Goal: Communication & Community: Share content

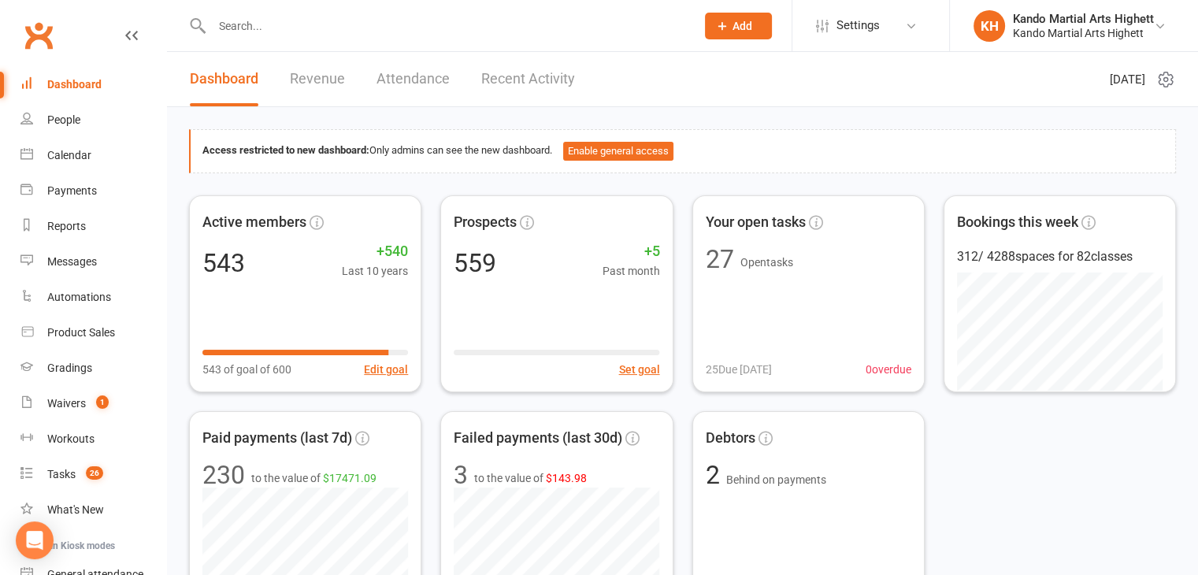
click at [299, 33] on input "text" at bounding box center [445, 26] width 477 height 22
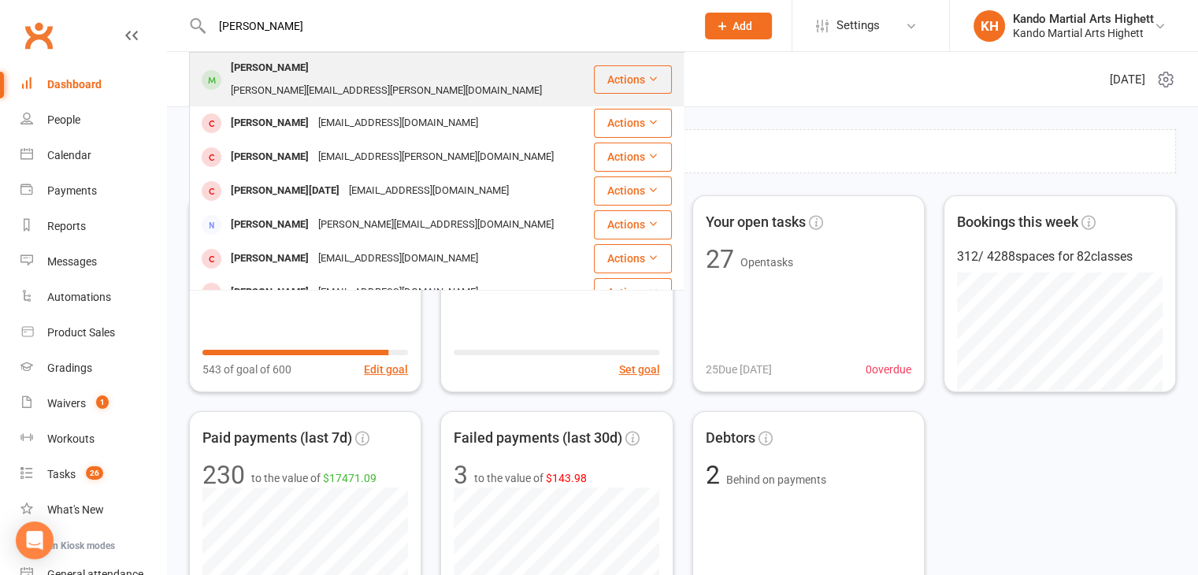
type input "[PERSON_NAME]"
click at [280, 78] on div "[PERSON_NAME]" at bounding box center [269, 68] width 87 height 23
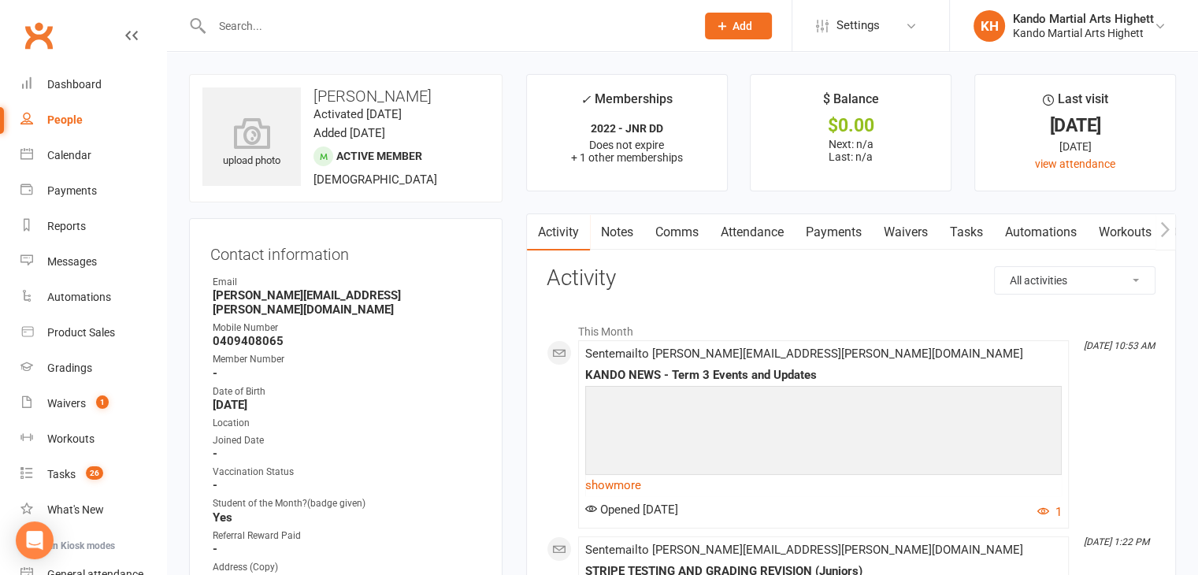
click at [384, 22] on input "text" at bounding box center [445, 26] width 477 height 22
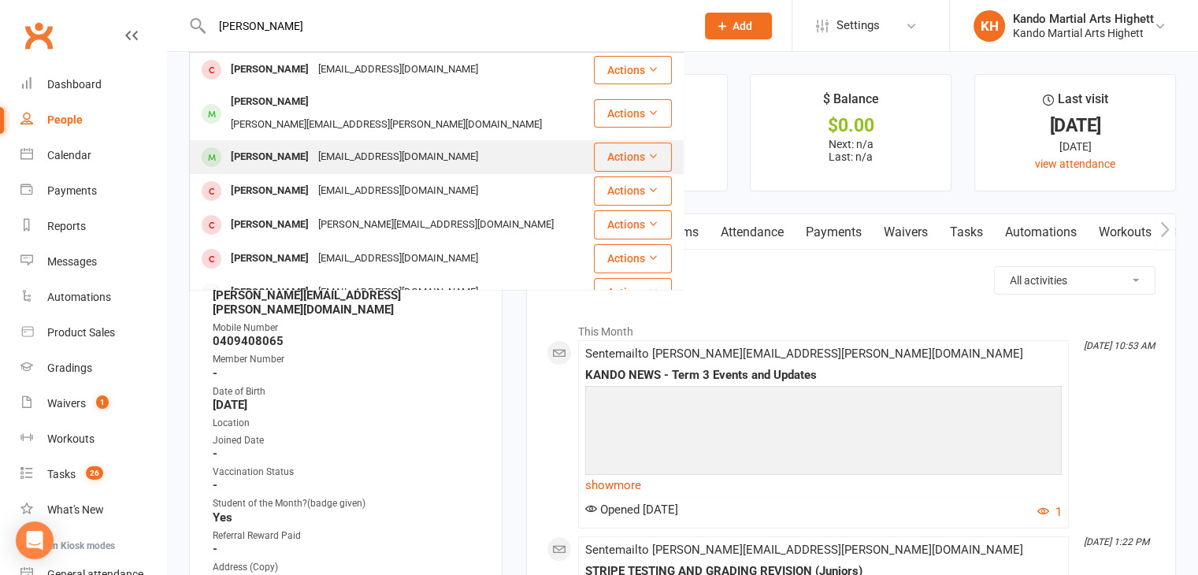
type input "[PERSON_NAME]"
click at [295, 151] on div "[PERSON_NAME] [EMAIL_ADDRESS][DOMAIN_NAME]" at bounding box center [392, 157] width 402 height 32
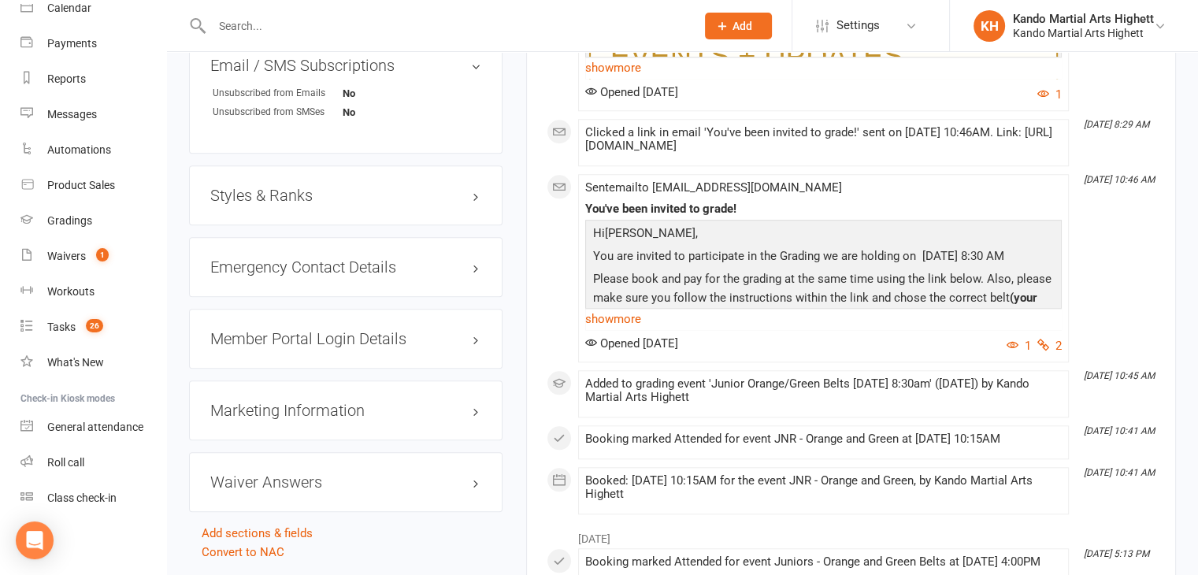
scroll to position [1460, 0]
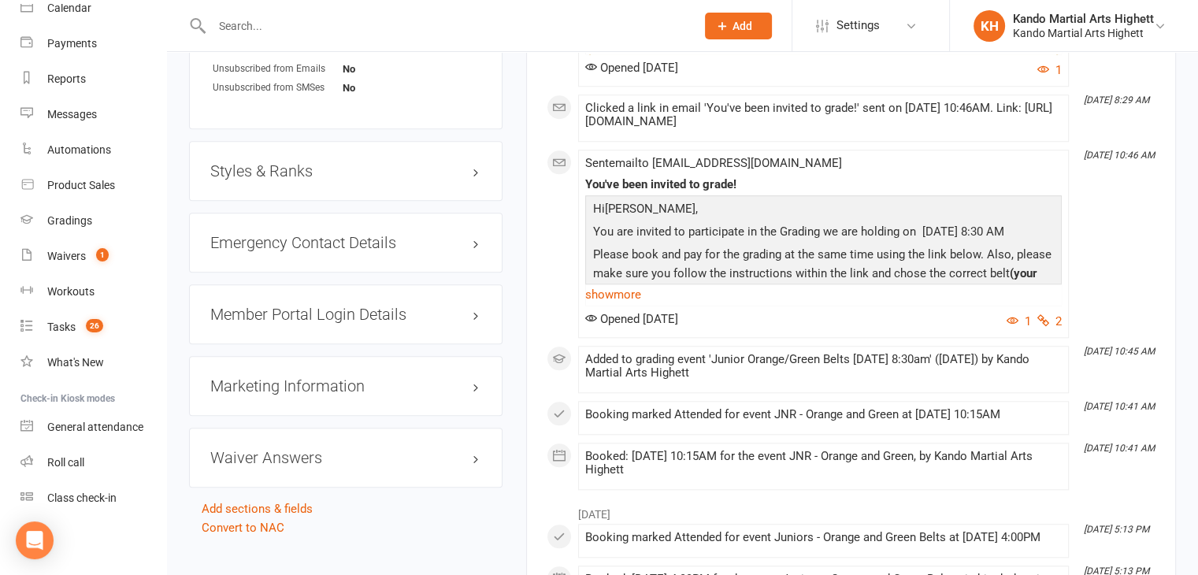
click at [306, 171] on h3 "Styles & Ranks" at bounding box center [345, 170] width 271 height 17
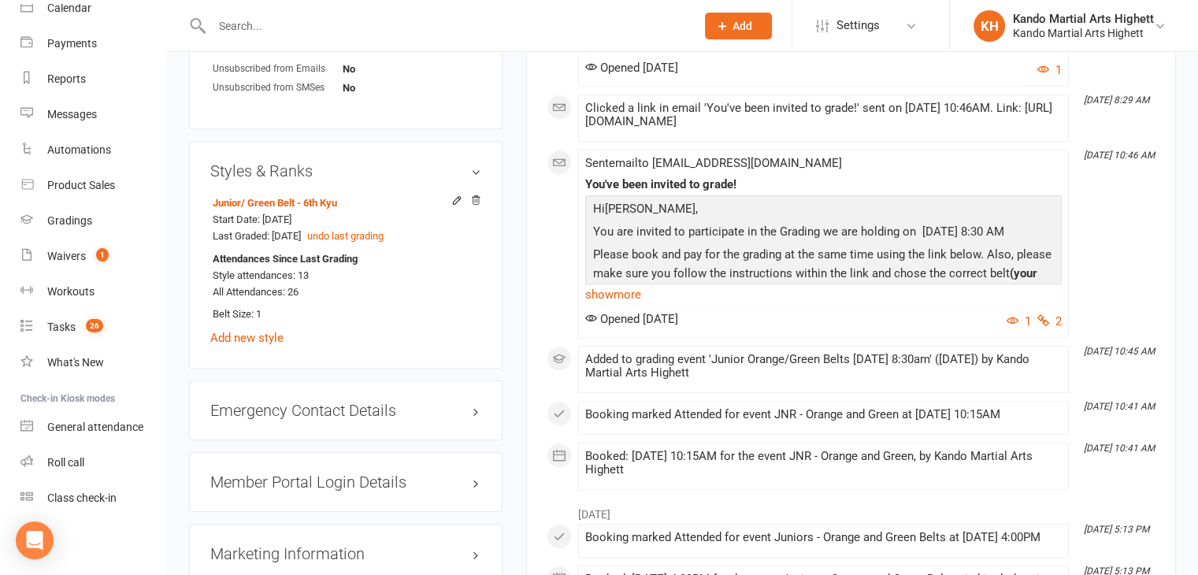
drag, startPoint x: 254, startPoint y: 5, endPoint x: 253, endPoint y: 32, distance: 27.6
click at [253, 32] on div at bounding box center [436, 25] width 495 height 51
click at [253, 32] on input "text" at bounding box center [445, 26] width 477 height 22
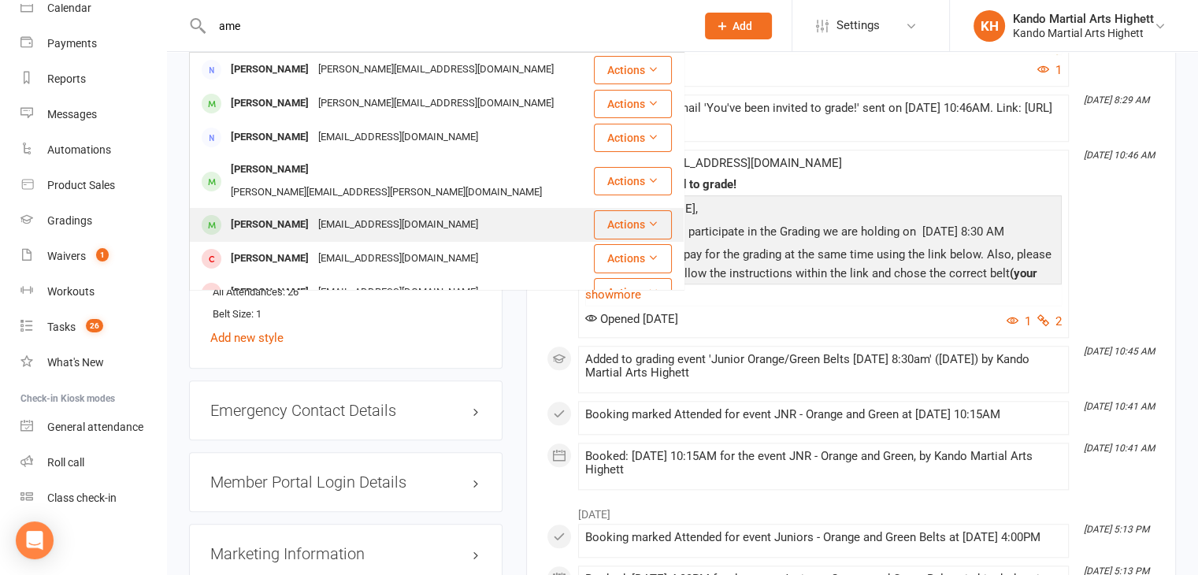
type input "ame"
click at [287, 213] on div "[PERSON_NAME]" at bounding box center [269, 224] width 87 height 23
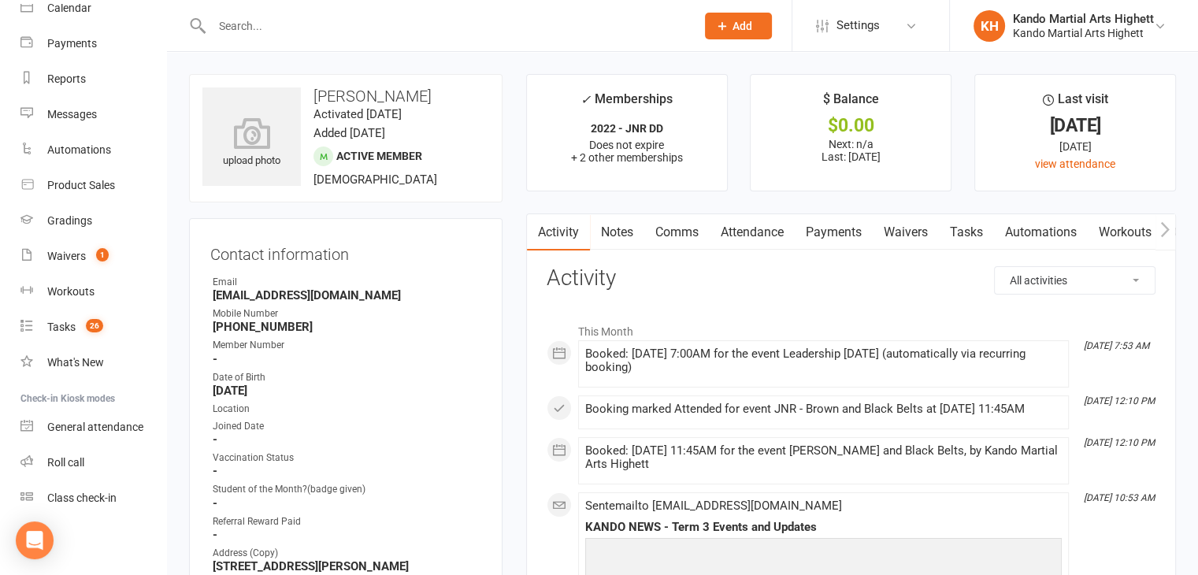
click at [293, 35] on input "text" at bounding box center [445, 26] width 477 height 22
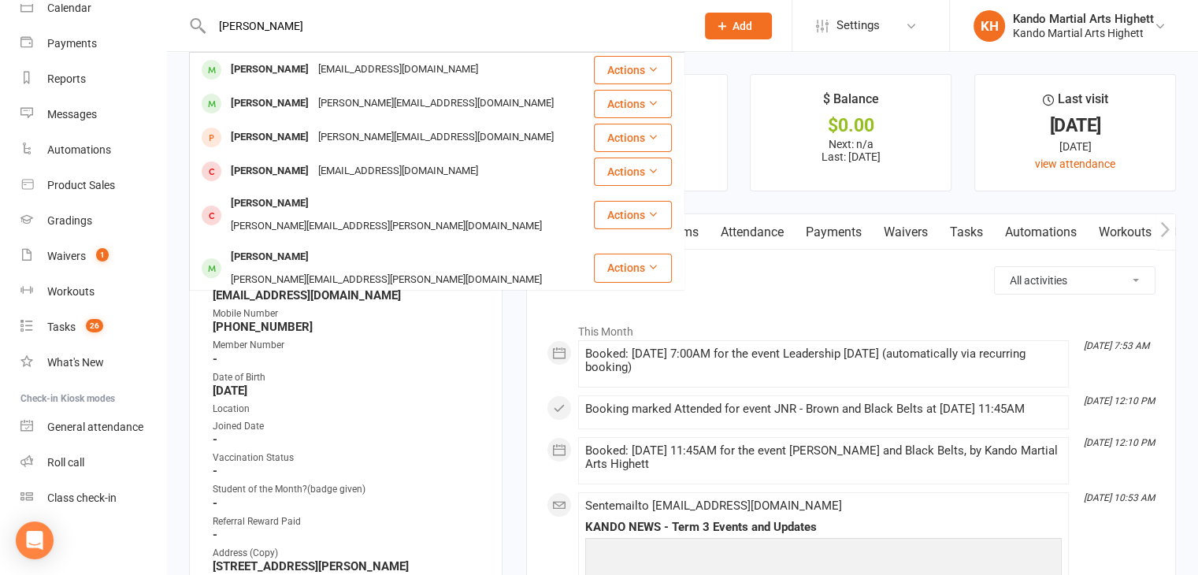
type input "[PERSON_NAME]"
click at [276, 58] on div "[PERSON_NAME]" at bounding box center [269, 69] width 87 height 23
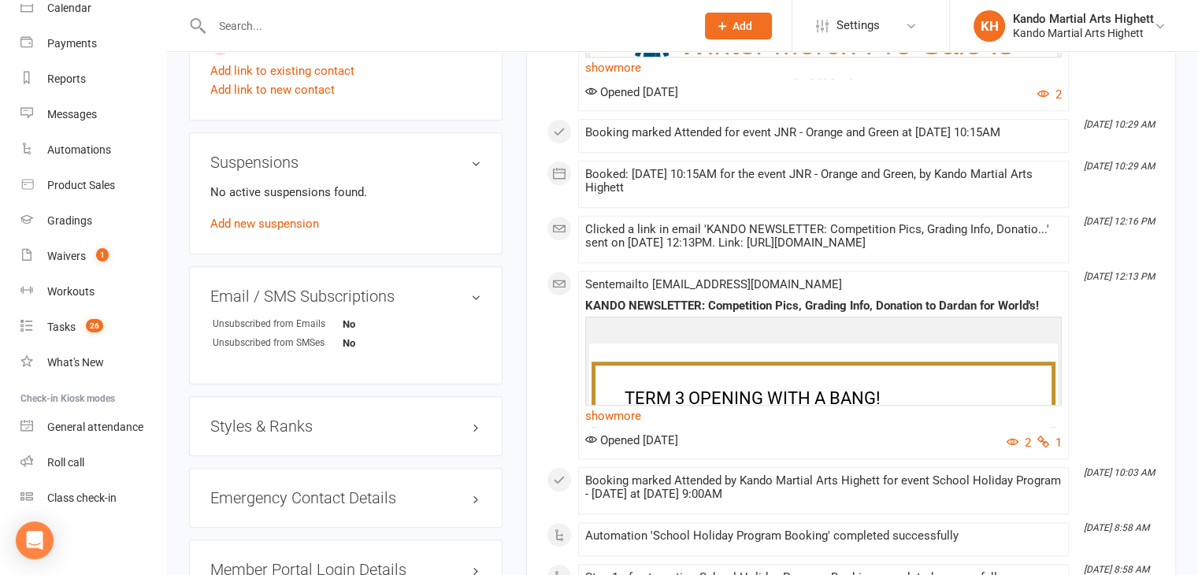
scroll to position [1240, 0]
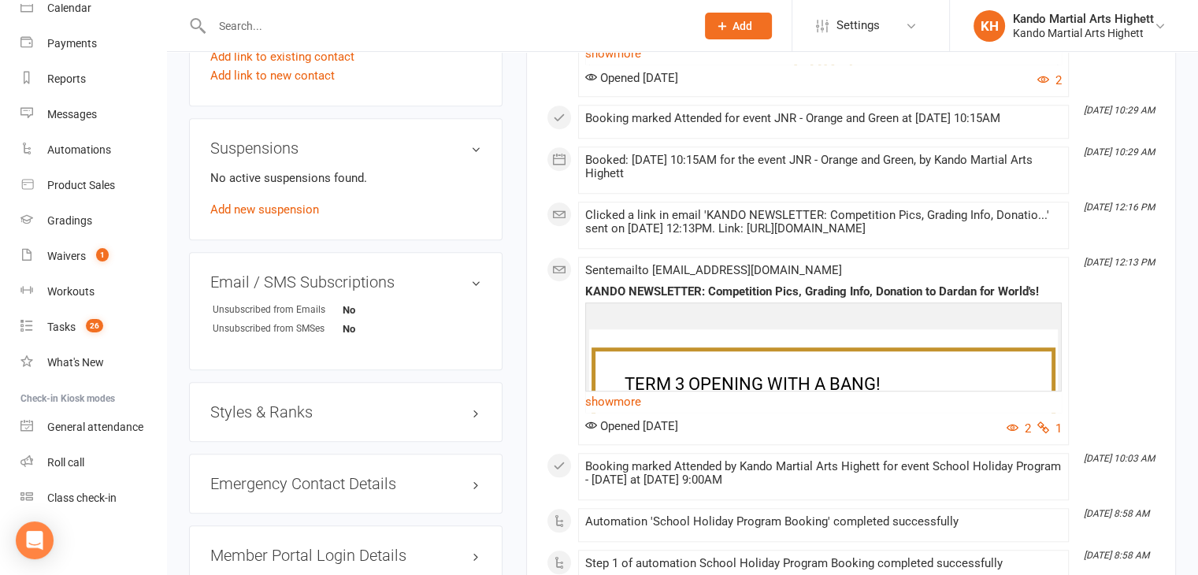
click at [358, 417] on h3 "Styles & Ranks" at bounding box center [345, 411] width 271 height 17
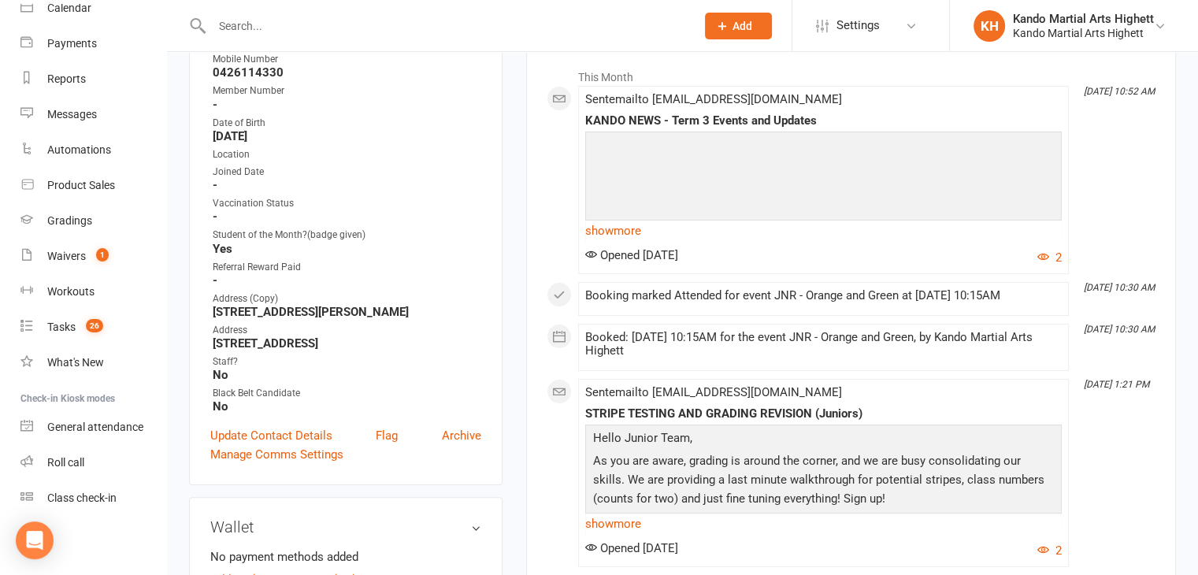
scroll to position [262, 0]
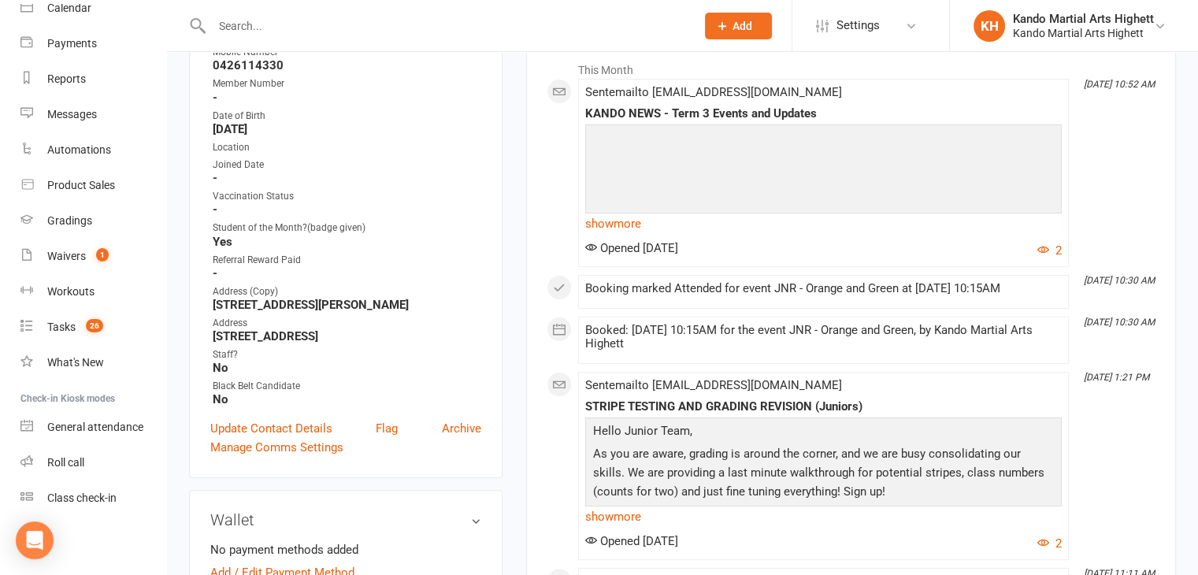
click at [265, 20] on input "text" at bounding box center [445, 26] width 477 height 22
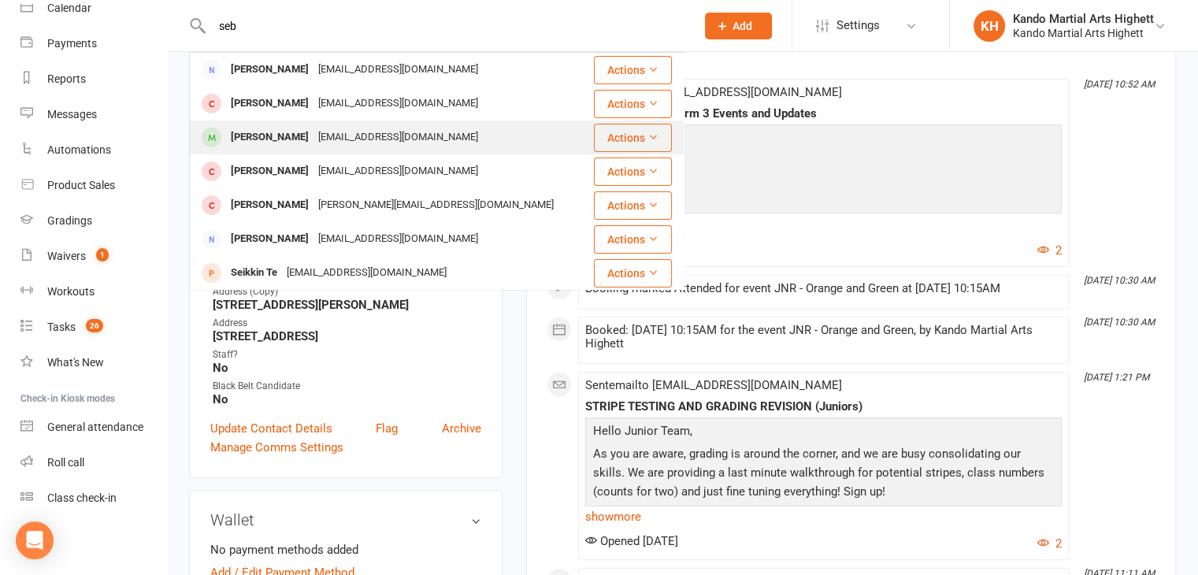
type input "seb"
click at [260, 150] on div "Seb [PERSON_NAME] [PERSON_NAME][EMAIL_ADDRESS][DOMAIN_NAME]" at bounding box center [392, 137] width 402 height 32
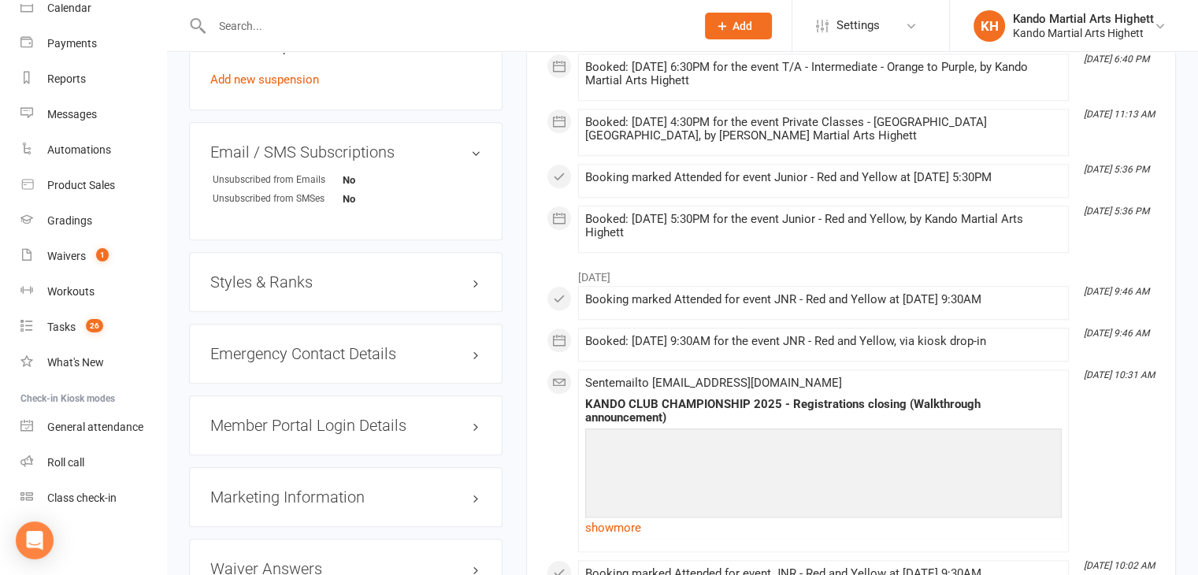
scroll to position [1418, 0]
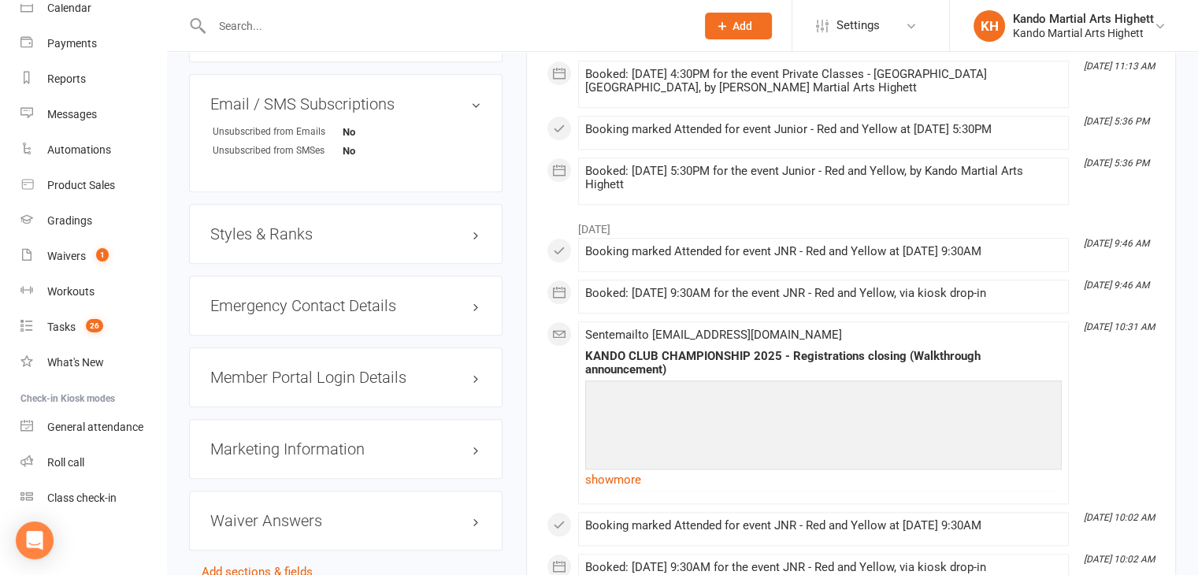
click at [341, 234] on h3 "Styles & Ranks" at bounding box center [345, 233] width 271 height 17
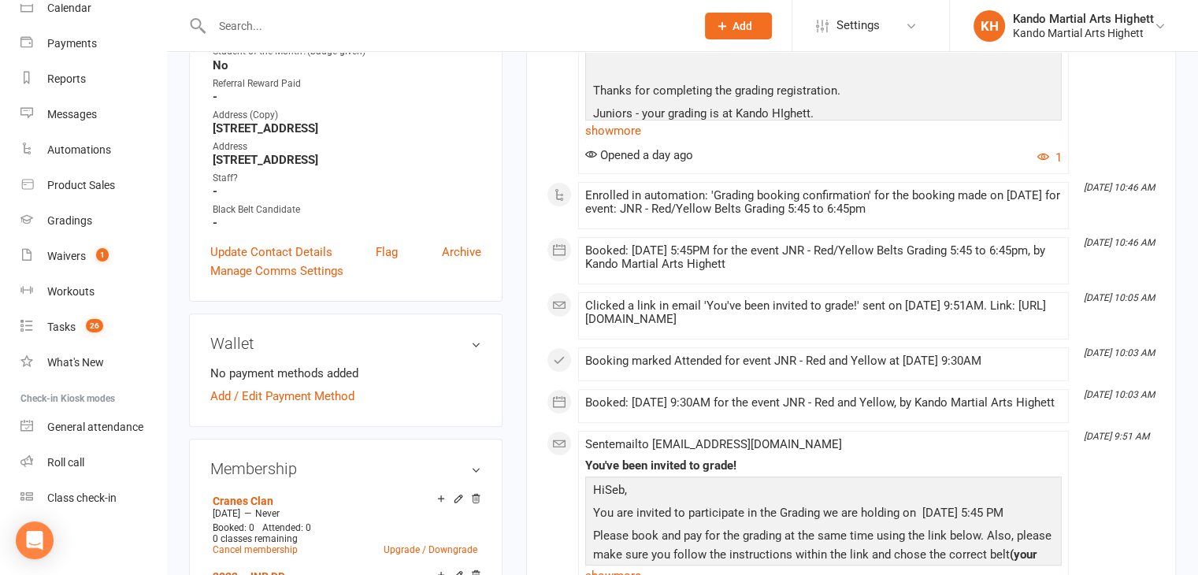
scroll to position [476, 0]
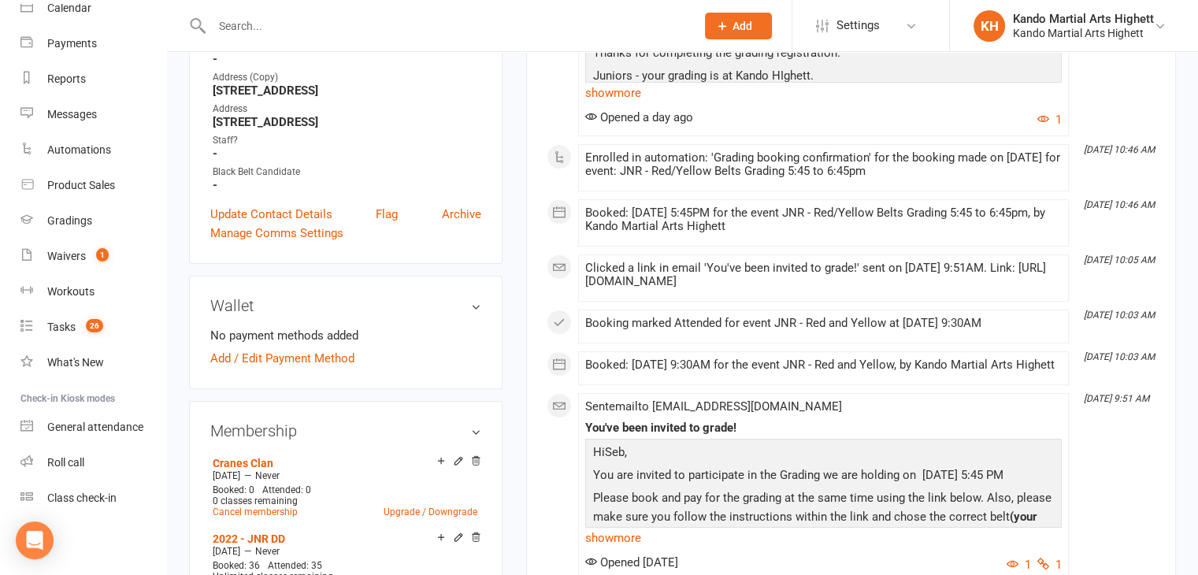
click at [349, 13] on div at bounding box center [436, 25] width 495 height 51
click at [345, 25] on input "text" at bounding box center [445, 26] width 477 height 22
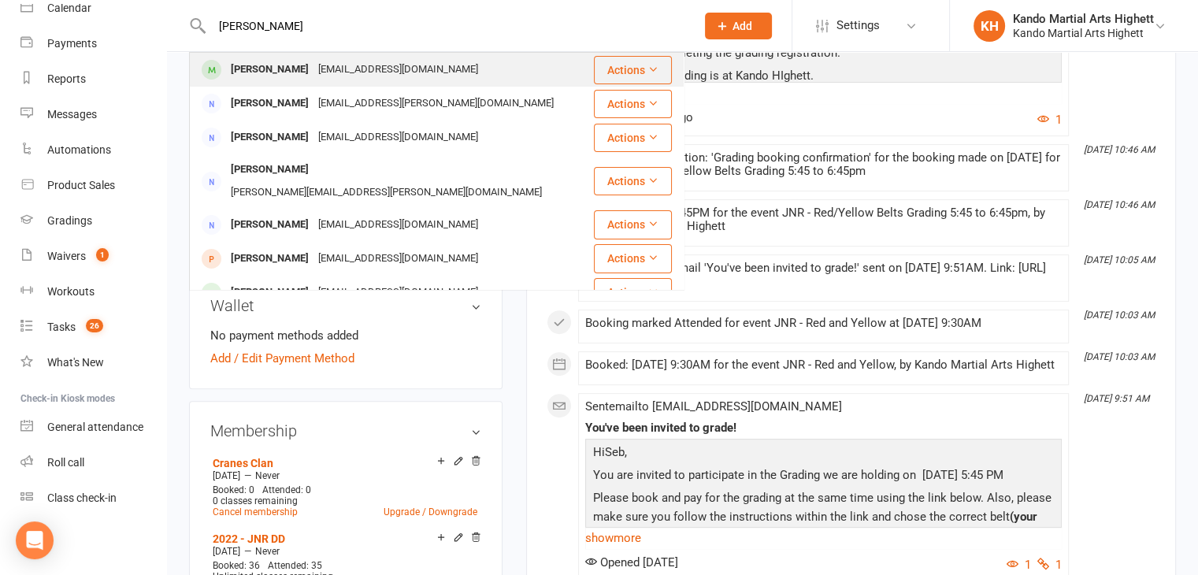
type input "[PERSON_NAME]"
click at [250, 70] on div "[PERSON_NAME]" at bounding box center [269, 69] width 87 height 23
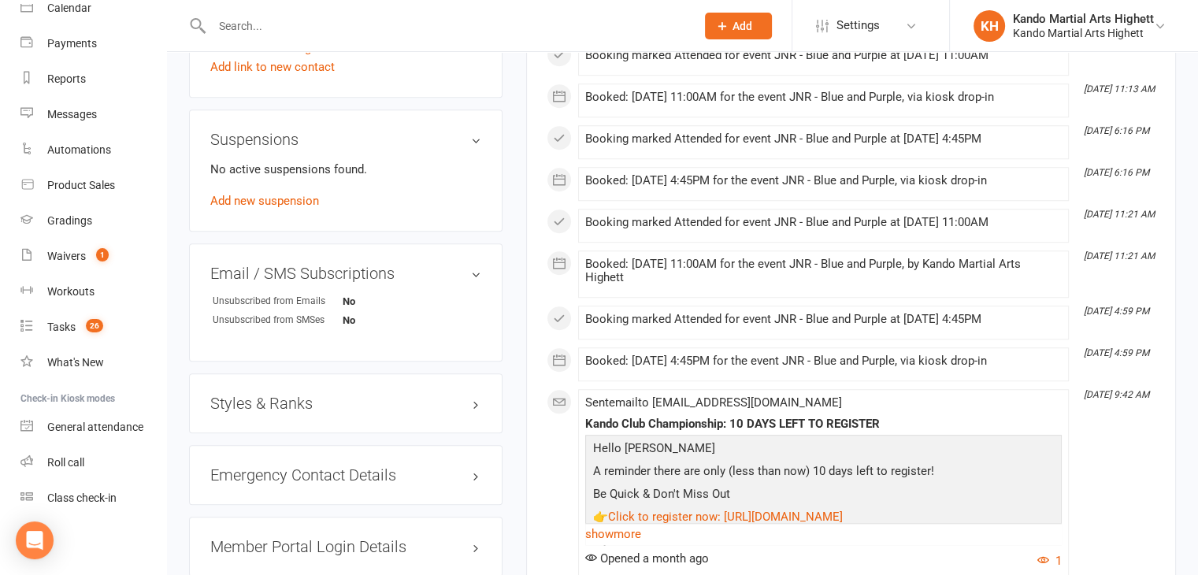
scroll to position [1352, 0]
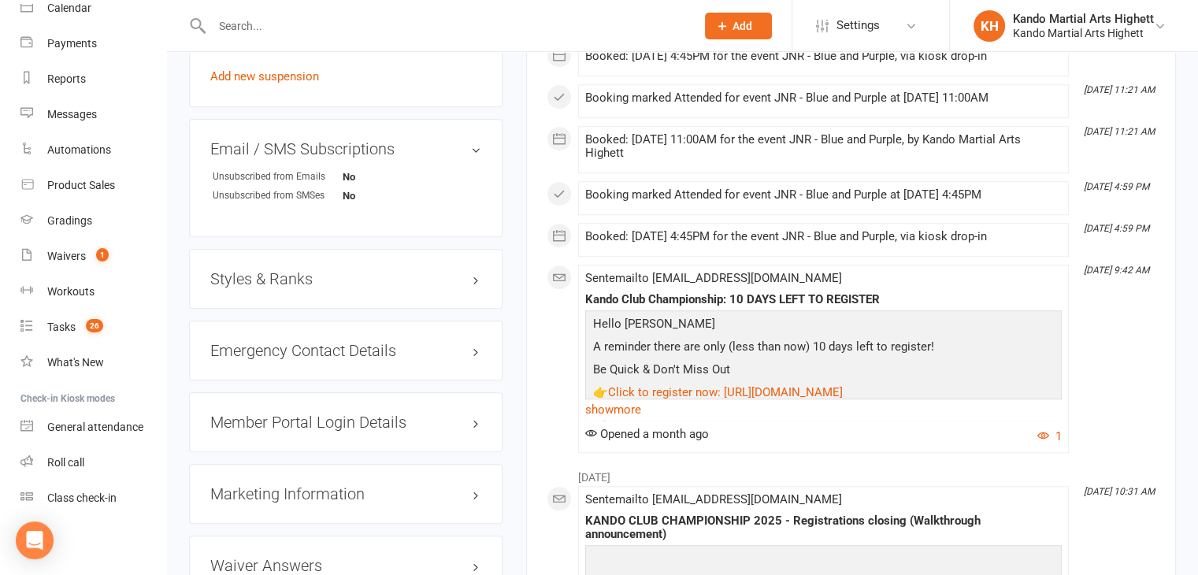
click at [300, 294] on div "Styles & Ranks" at bounding box center [346, 279] width 314 height 60
click at [303, 288] on h3 "Styles & Ranks" at bounding box center [345, 278] width 271 height 17
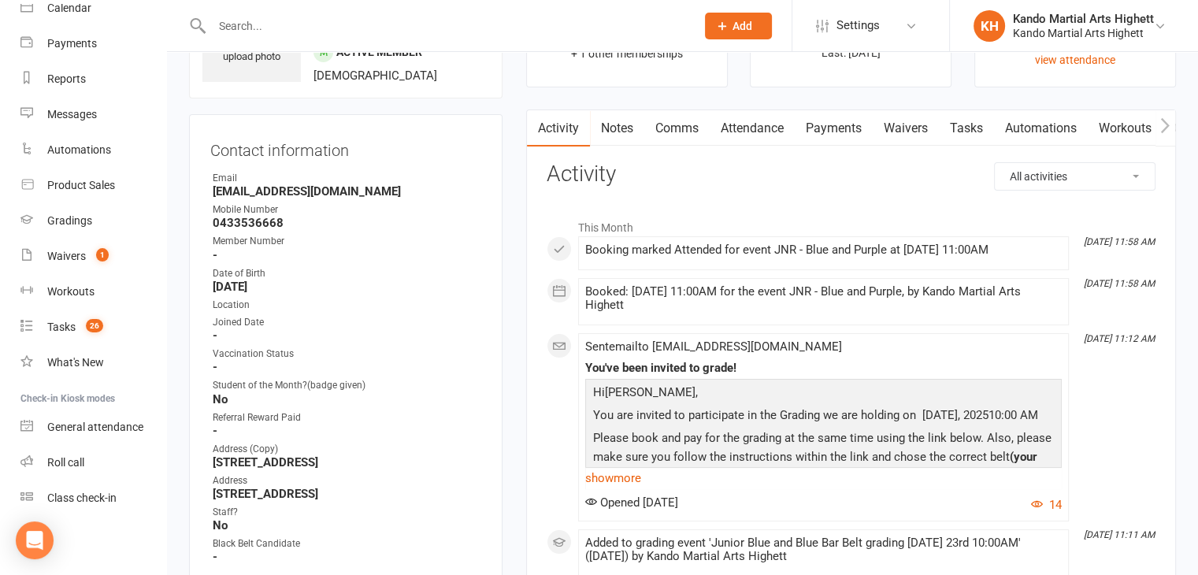
scroll to position [51, 0]
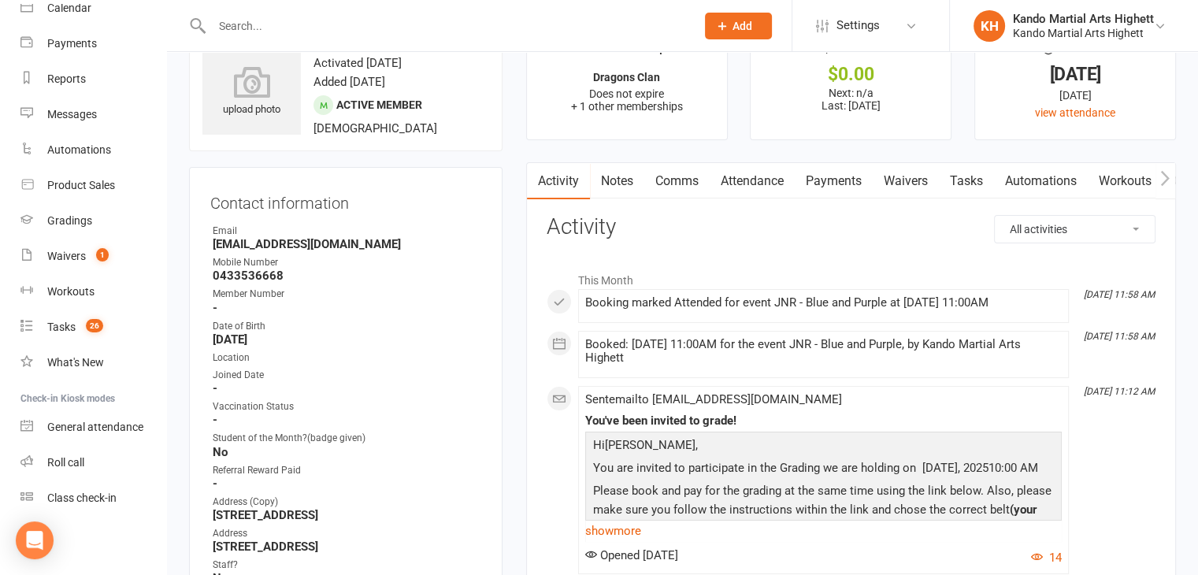
click at [286, 15] on input "text" at bounding box center [445, 26] width 477 height 22
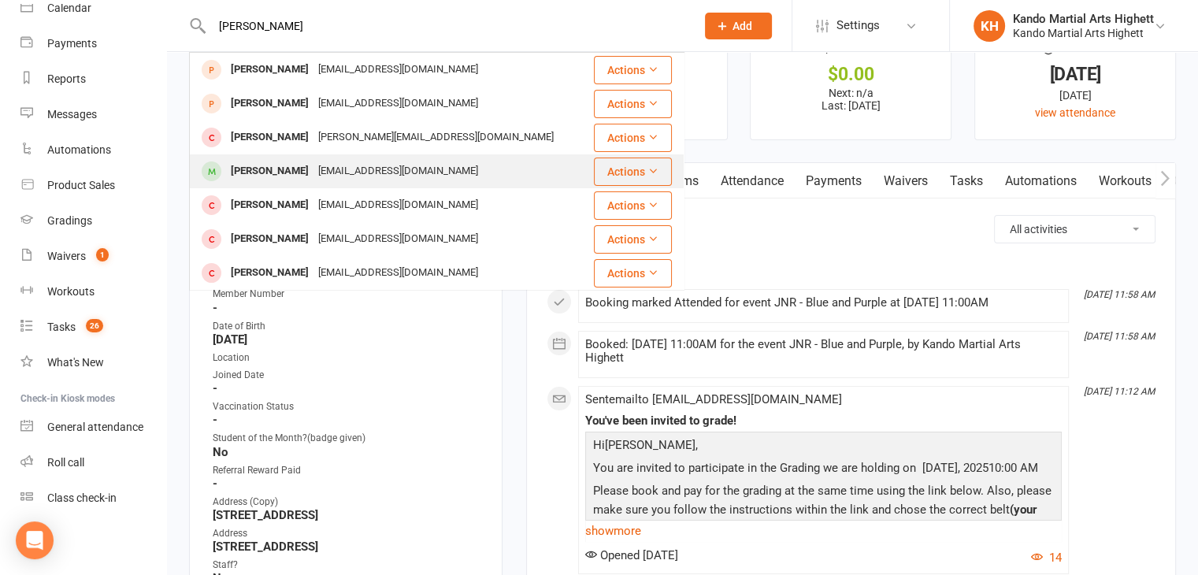
type input "[PERSON_NAME]"
click at [262, 161] on div "[PERSON_NAME]" at bounding box center [269, 171] width 87 height 23
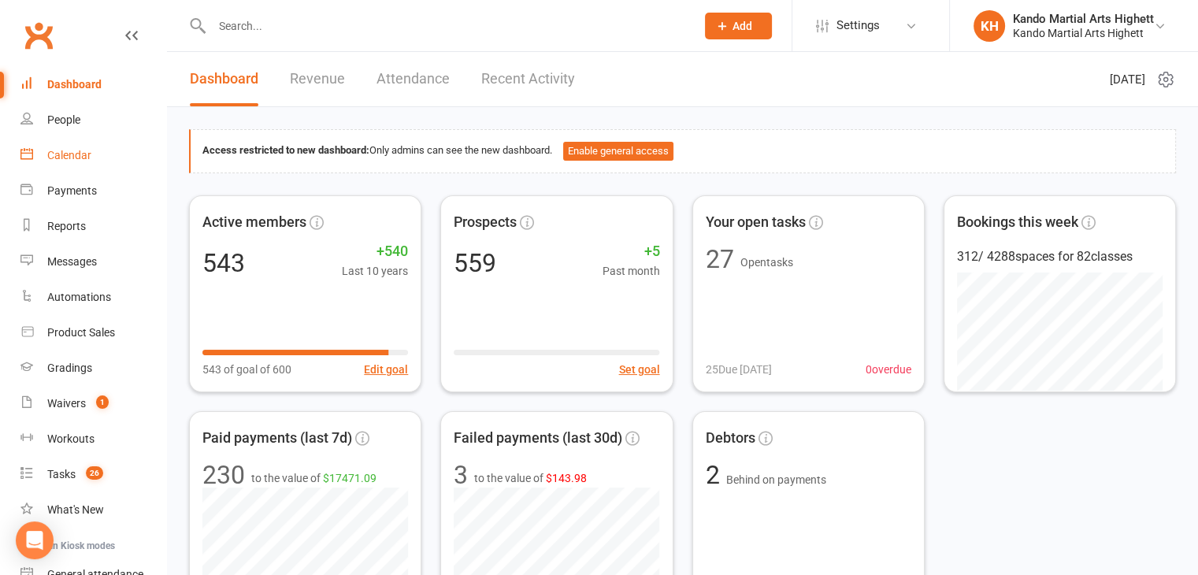
click at [83, 138] on link "Calendar" at bounding box center [93, 155] width 146 height 35
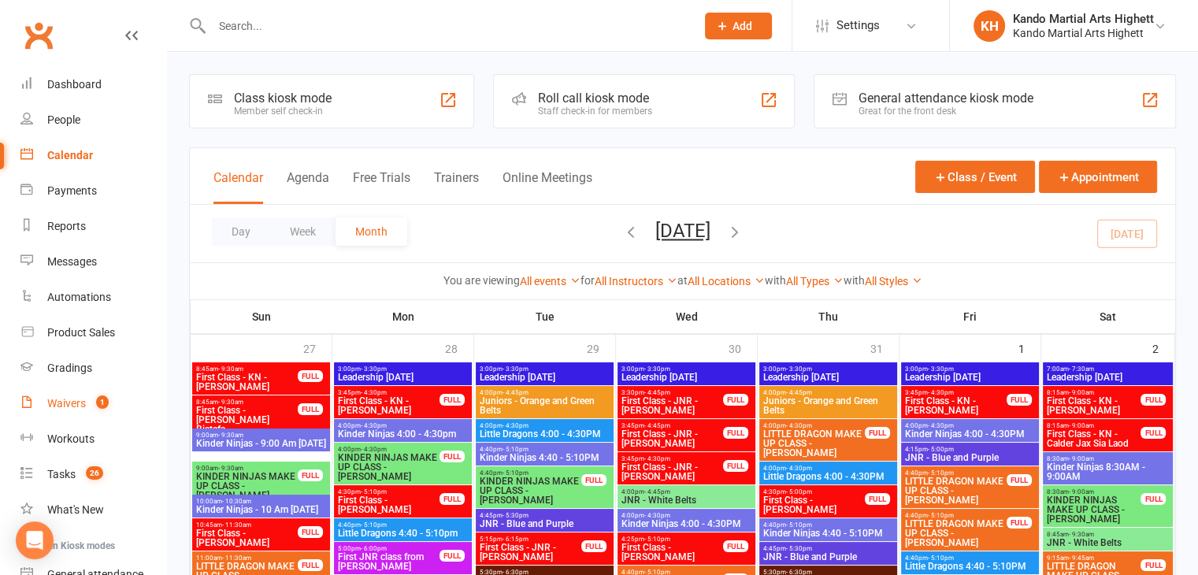
click at [60, 407] on div "Waivers" at bounding box center [66, 403] width 39 height 13
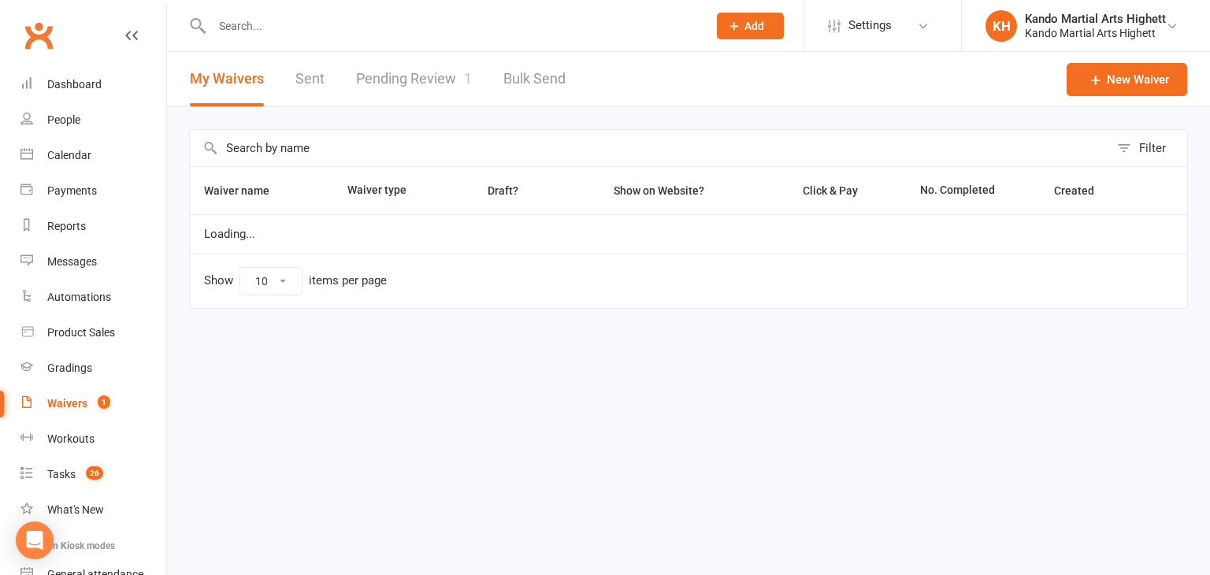
select select "100"
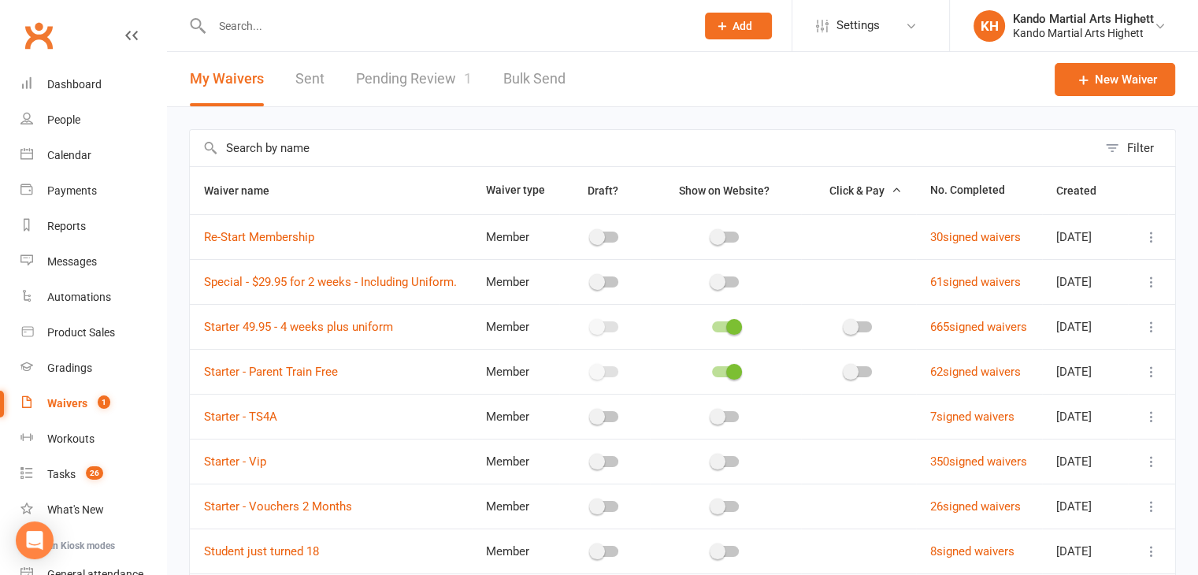
click at [368, 94] on link "Pending Review 1" at bounding box center [414, 79] width 116 height 54
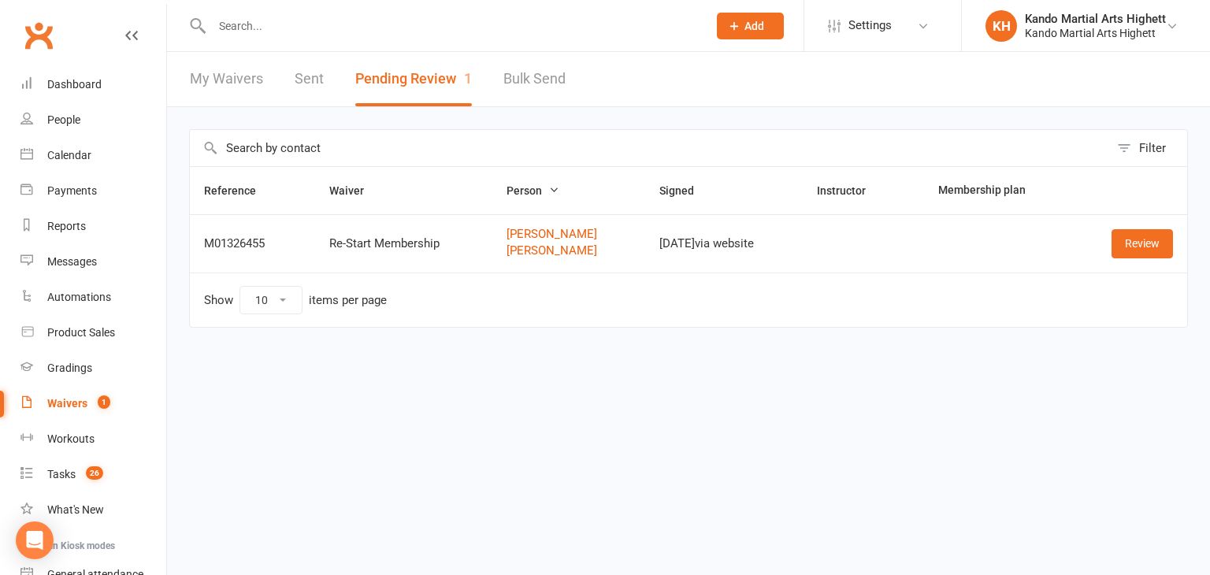
click at [190, 80] on link "My Waivers" at bounding box center [226, 79] width 73 height 54
select select "100"
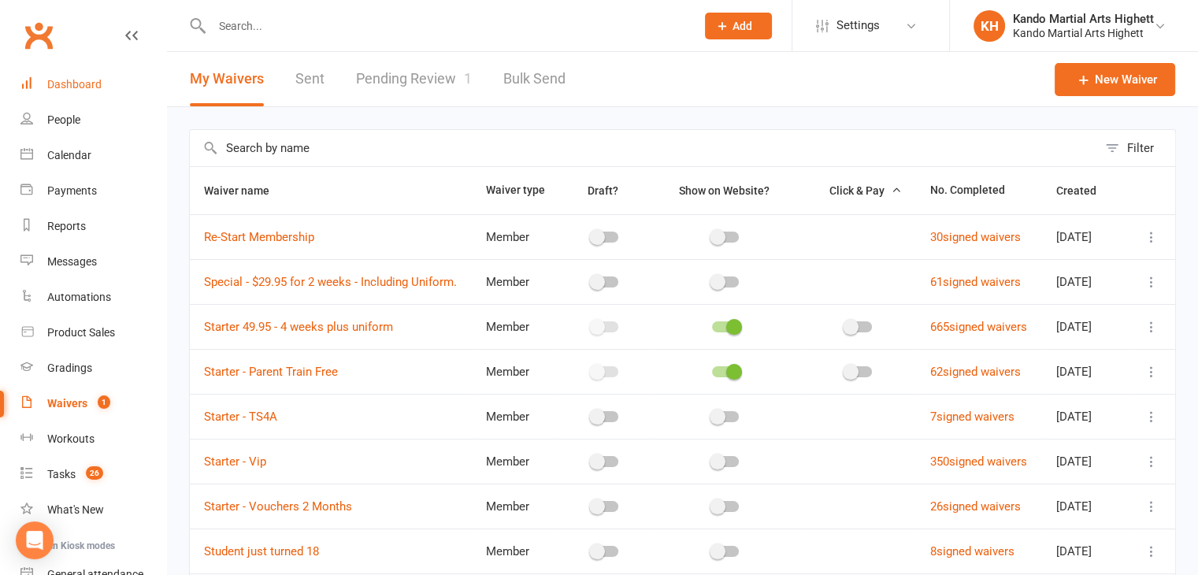
click at [66, 87] on div "Dashboard" at bounding box center [74, 84] width 54 height 13
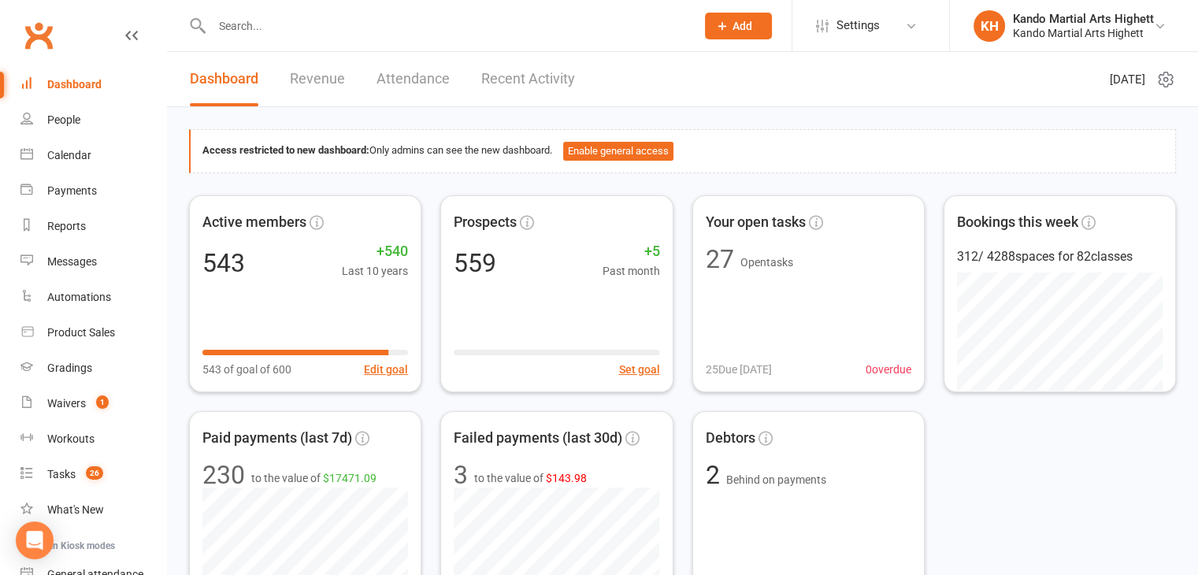
click at [317, 39] on div at bounding box center [436, 25] width 495 height 51
click at [72, 271] on link "Messages" at bounding box center [93, 261] width 146 height 35
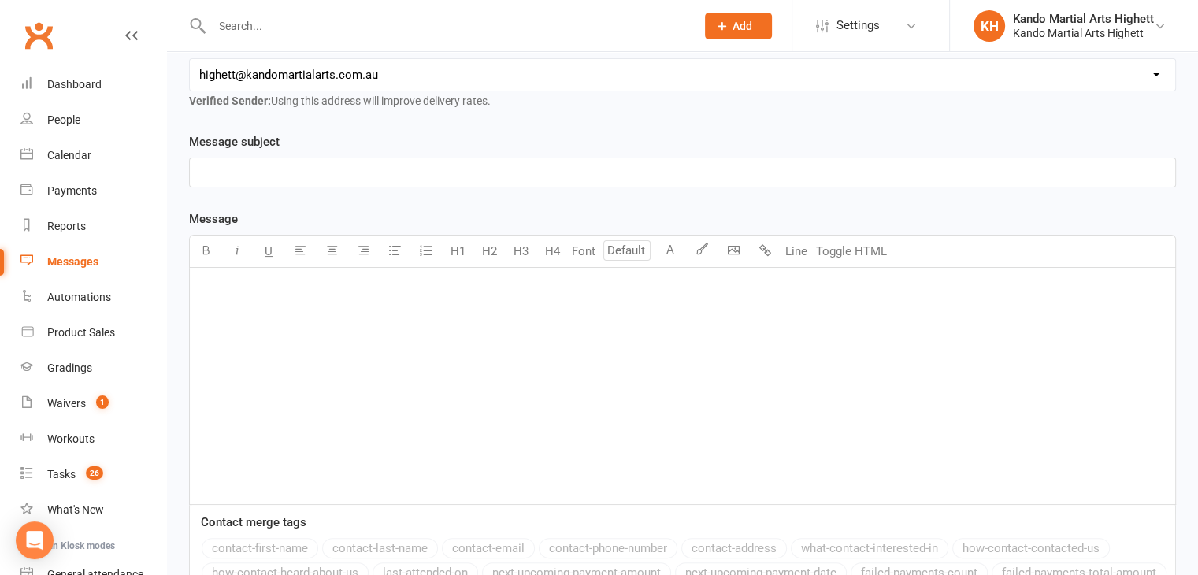
scroll to position [265, 0]
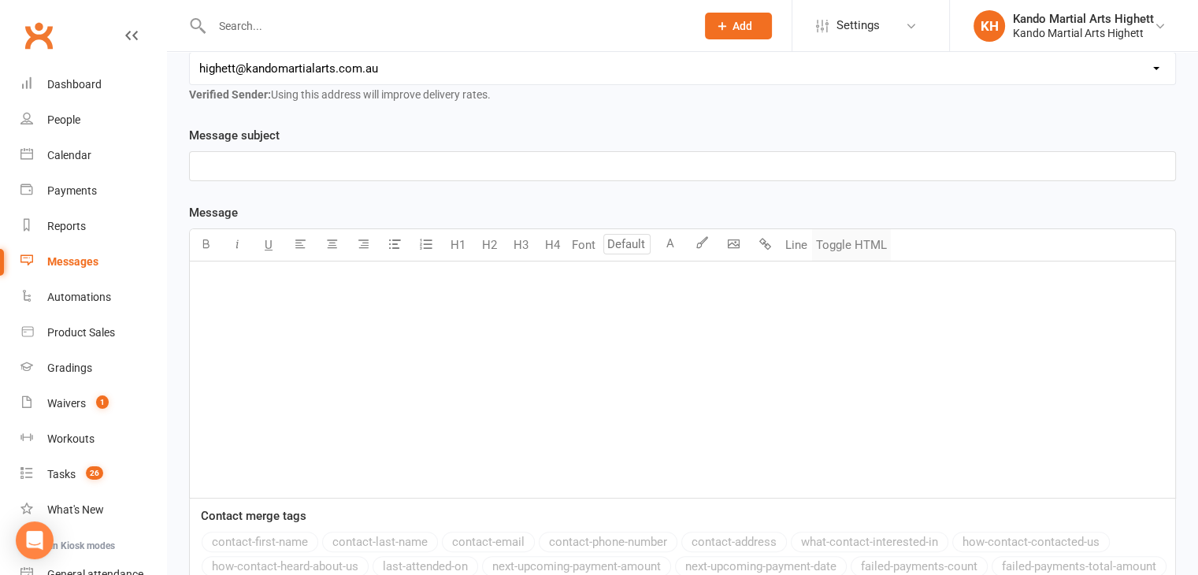
click at [847, 247] on button "Toggle HTML" at bounding box center [851, 245] width 79 height 32
click at [711, 316] on textarea at bounding box center [682, 380] width 987 height 236
paste textarea "<p>&nbsp;</p> <table style="max-width: 600px; border: 4px solid #C3922D; backgr…"
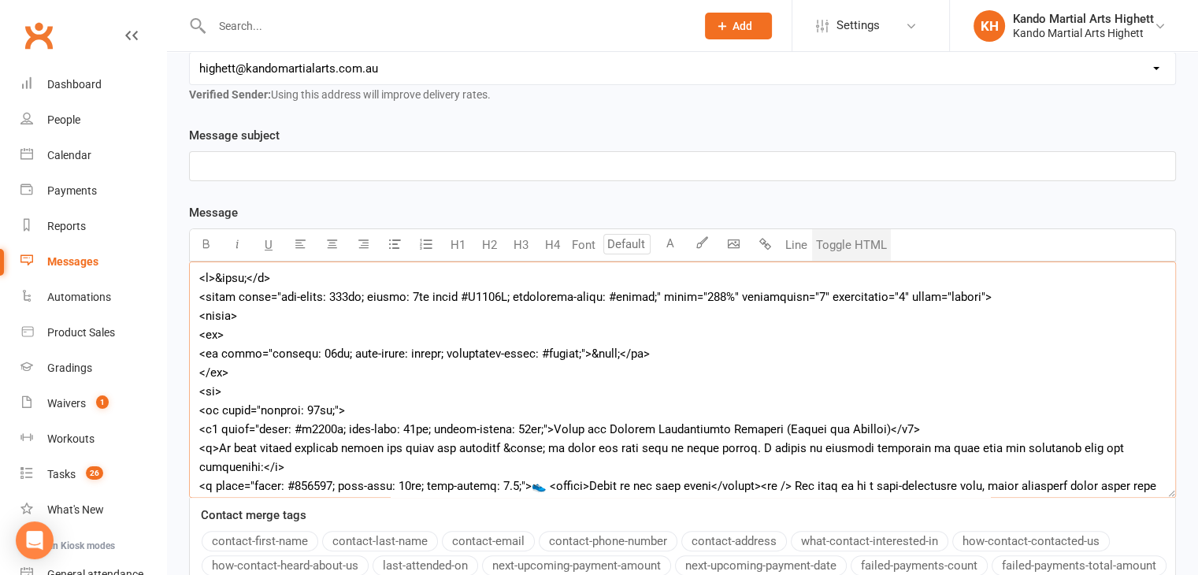
scroll to position [204, 0]
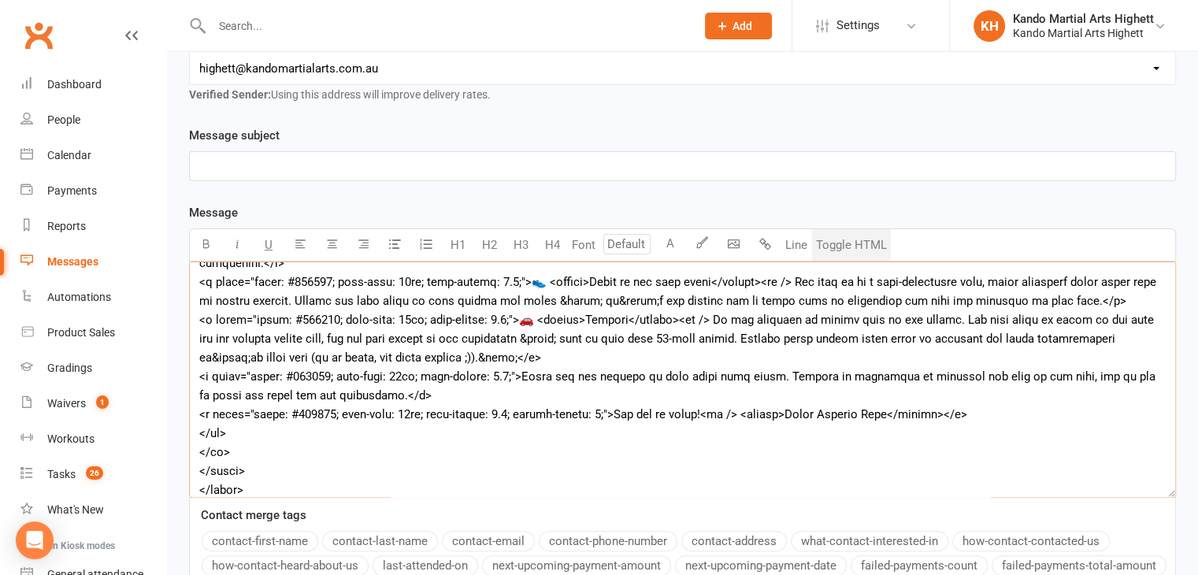
type textarea "<p>&nbsp;</p> <table style="max-width: 600px; border: 4px solid #C3922D; backgr…"
click at [839, 236] on button "Toggle HTML" at bounding box center [851, 245] width 79 height 32
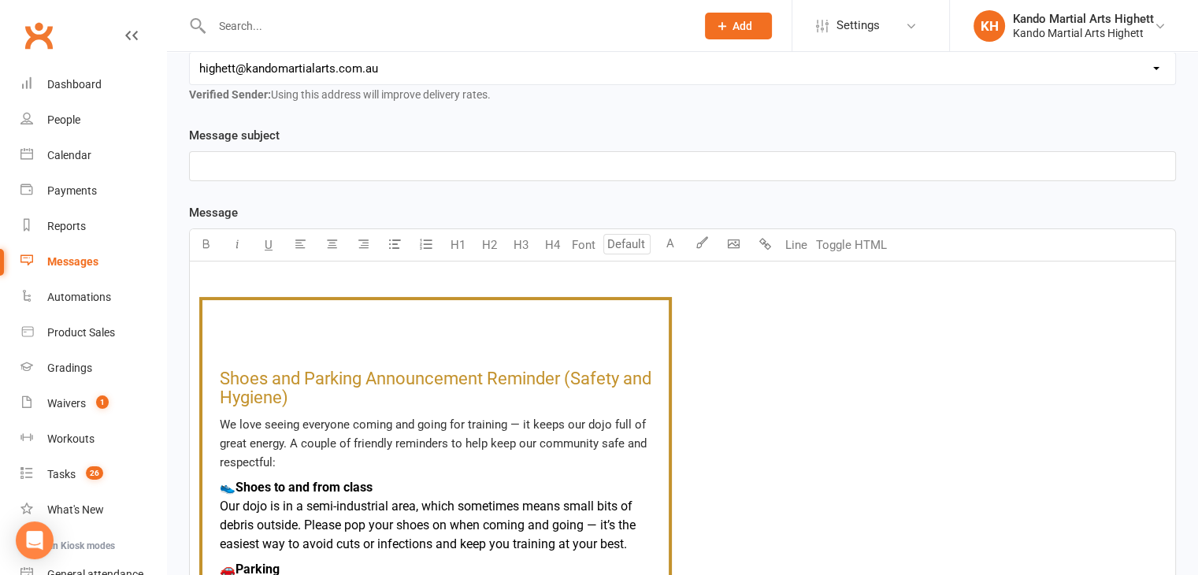
click at [249, 168] on p "﻿" at bounding box center [682, 166] width 966 height 19
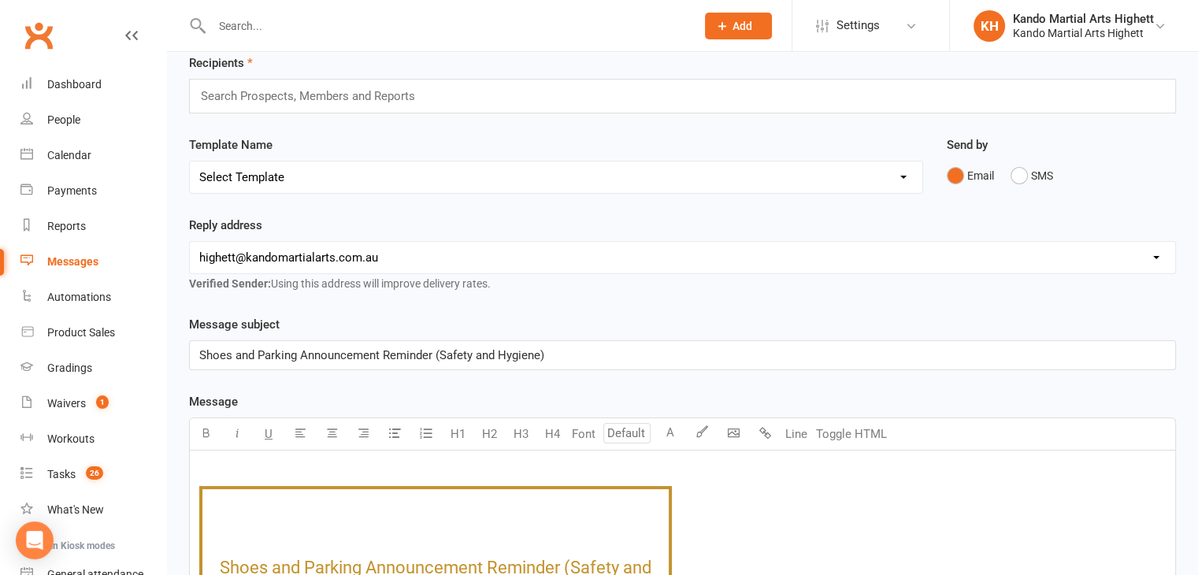
scroll to position [56, 0]
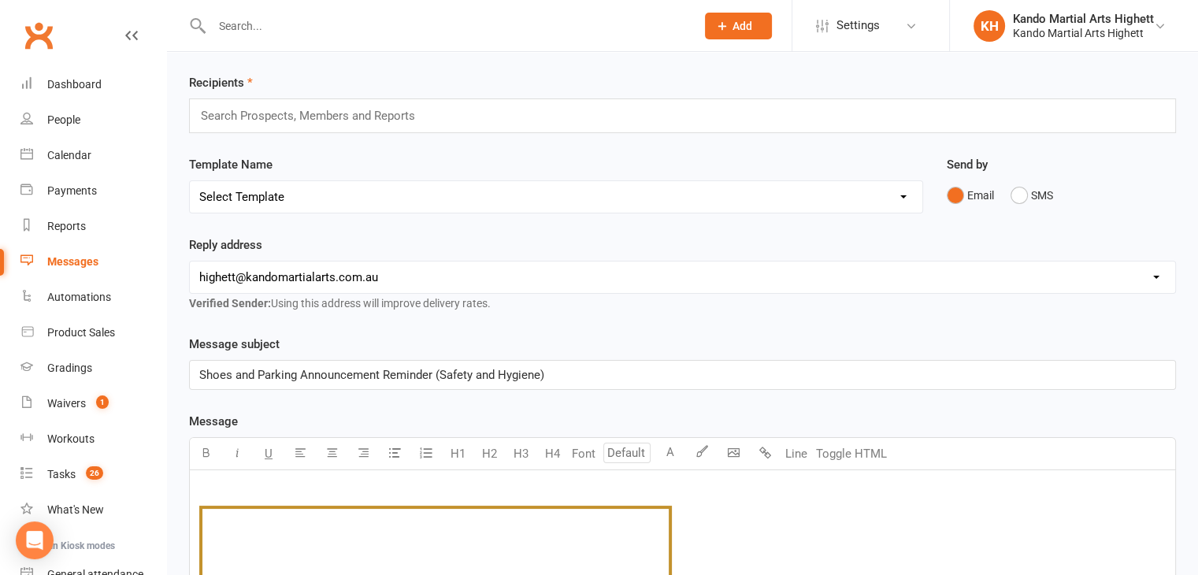
click at [198, 363] on div "Shoes and Parking Announcement Reminder (Safety and Hygiene)" at bounding box center [682, 375] width 985 height 28
click at [263, 124] on input "text" at bounding box center [314, 116] width 231 height 20
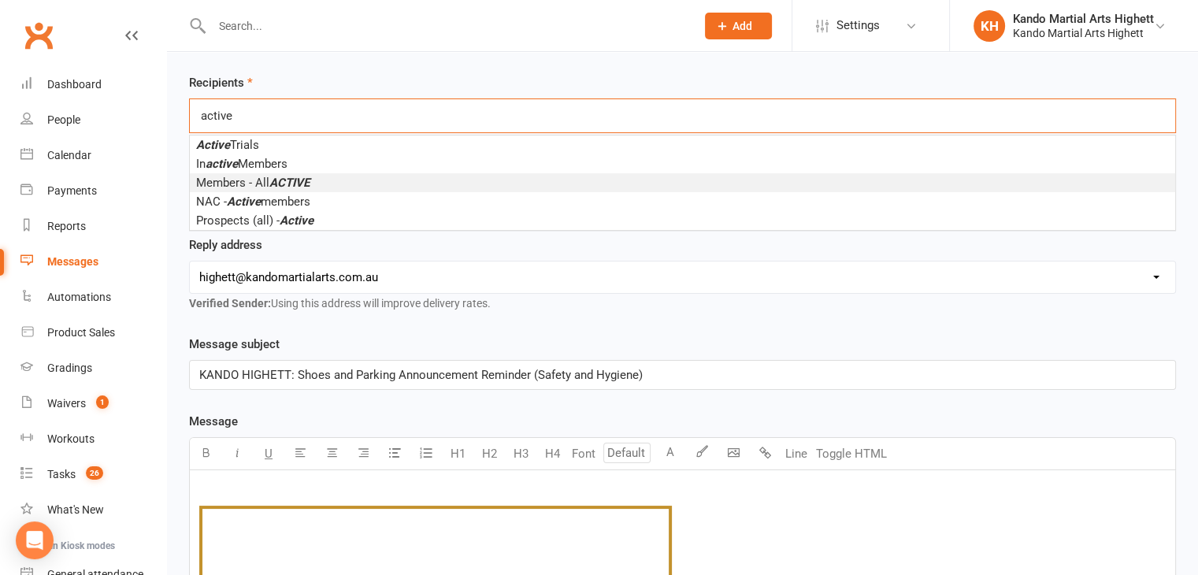
type input "active"
click at [278, 176] on em "ACTIVE" at bounding box center [289, 183] width 40 height 14
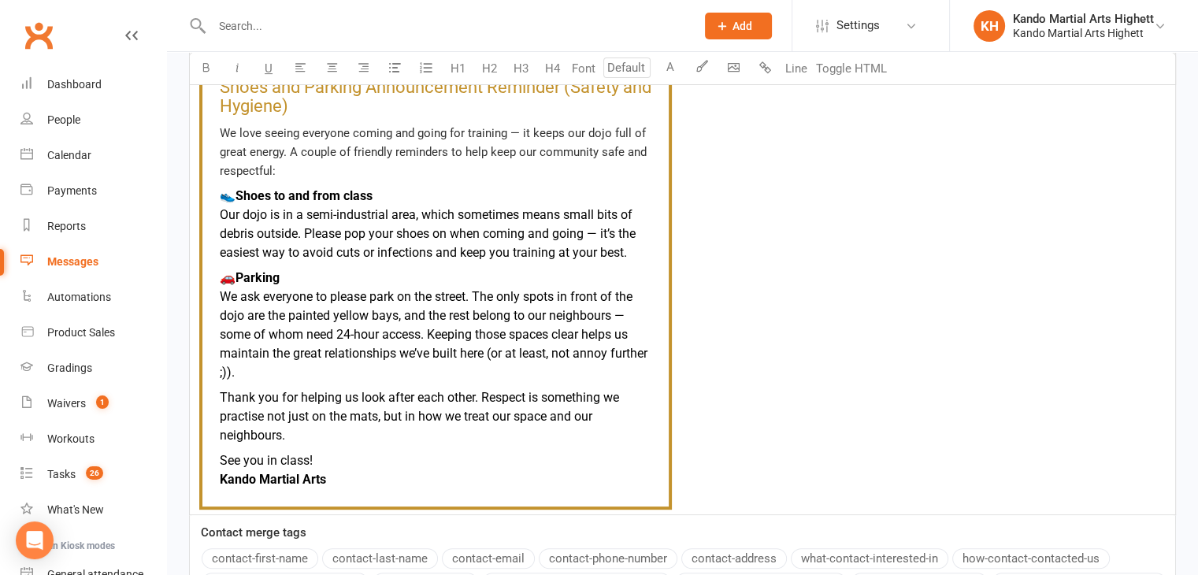
scroll to position [757, 0]
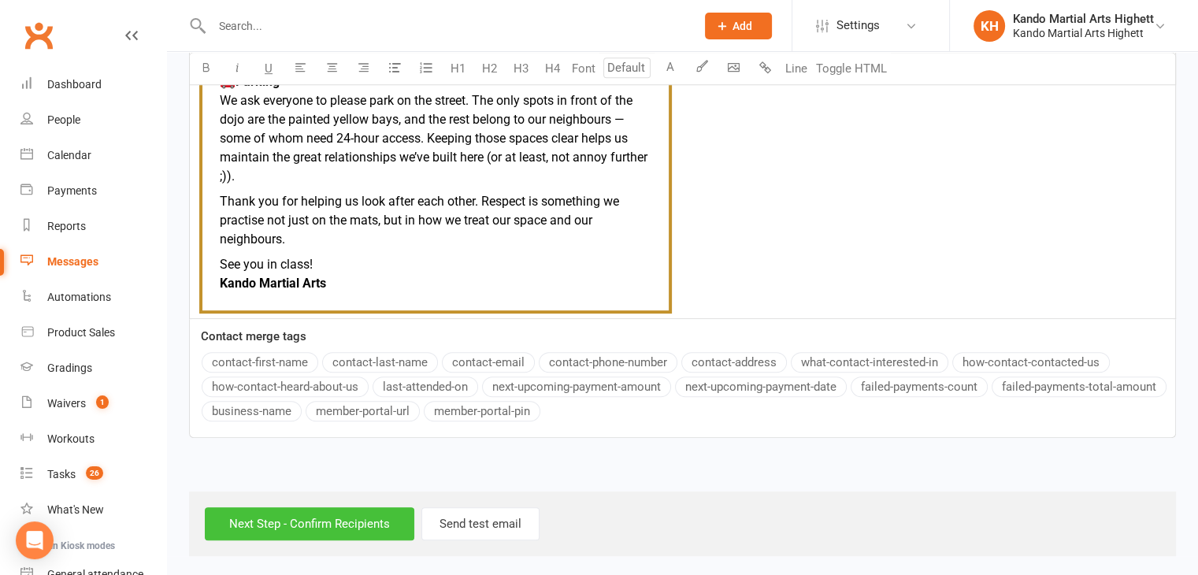
click at [314, 526] on input "Next Step - Confirm Recipients" at bounding box center [310, 523] width 210 height 33
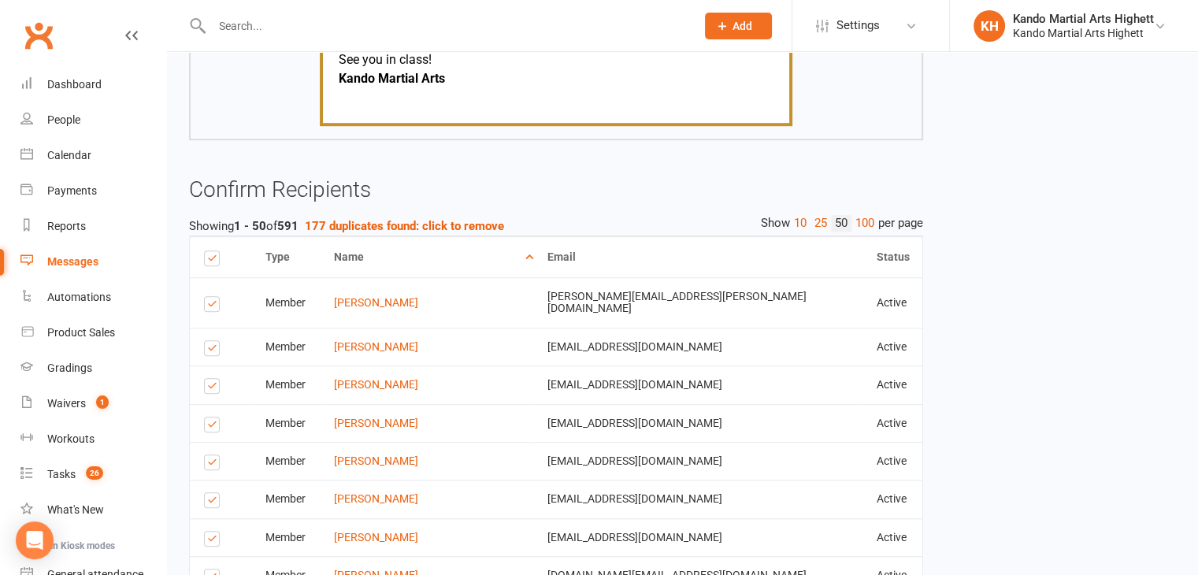
scroll to position [1103, 0]
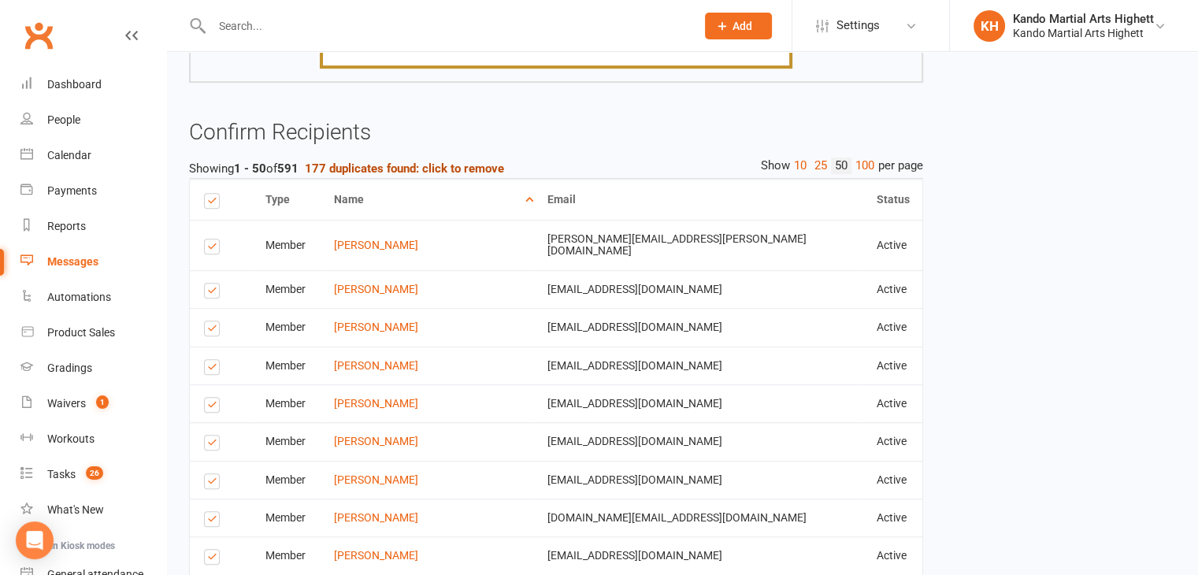
click at [460, 162] on strong "177 duplicates found: click to remove" at bounding box center [404, 168] width 199 height 14
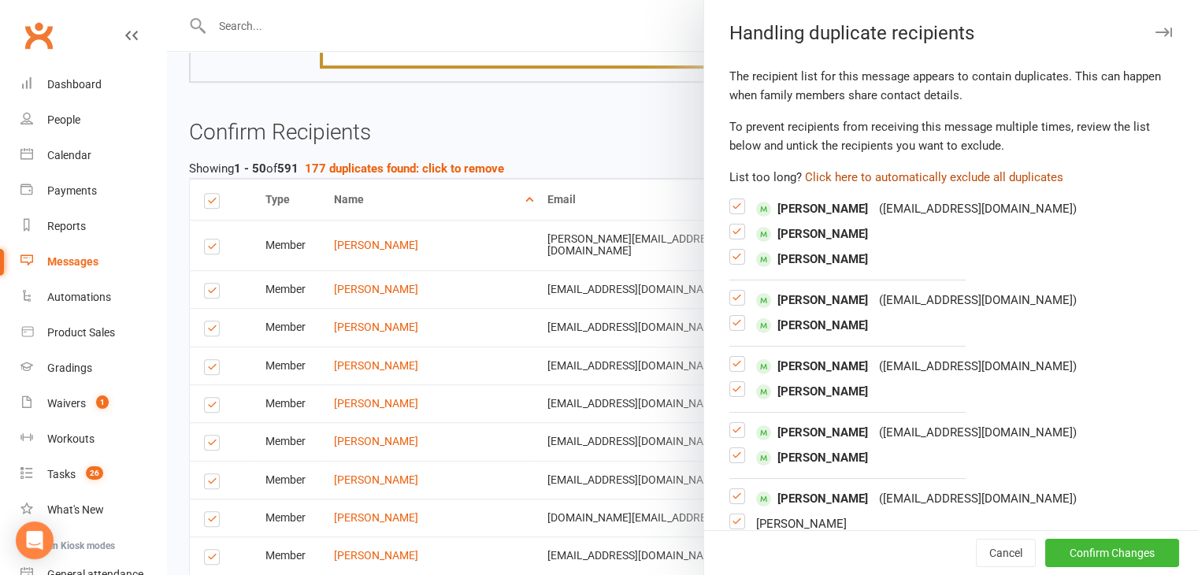
click at [901, 172] on button "Click here to automatically exclude all duplicates" at bounding box center [934, 177] width 258 height 19
click at [1081, 559] on button "Confirm Changes" at bounding box center [1112, 553] width 134 height 28
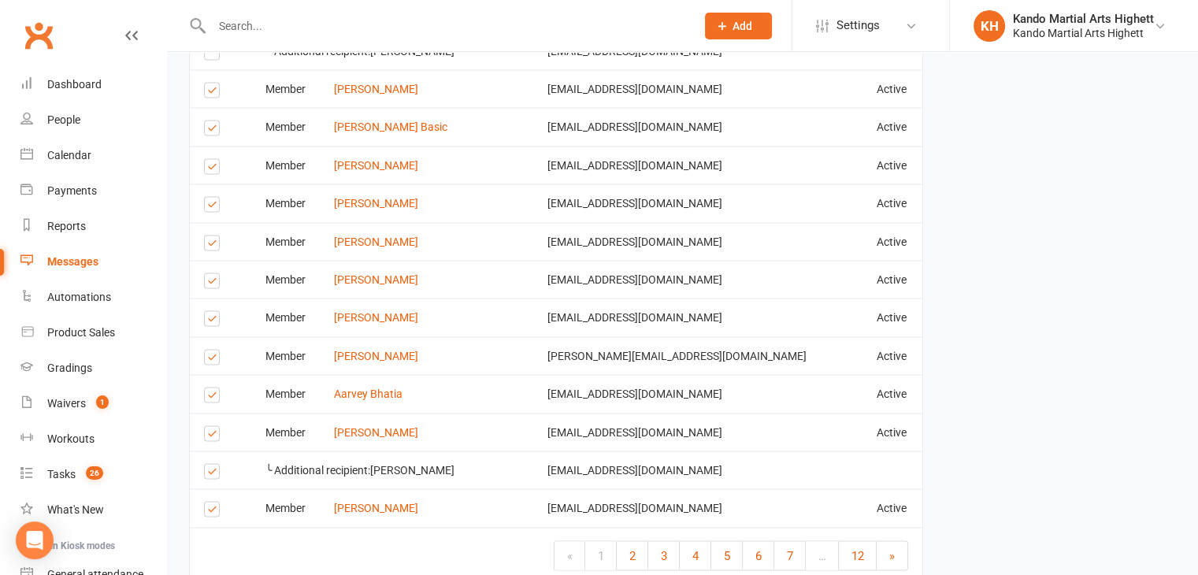
scroll to position [3003, 0]
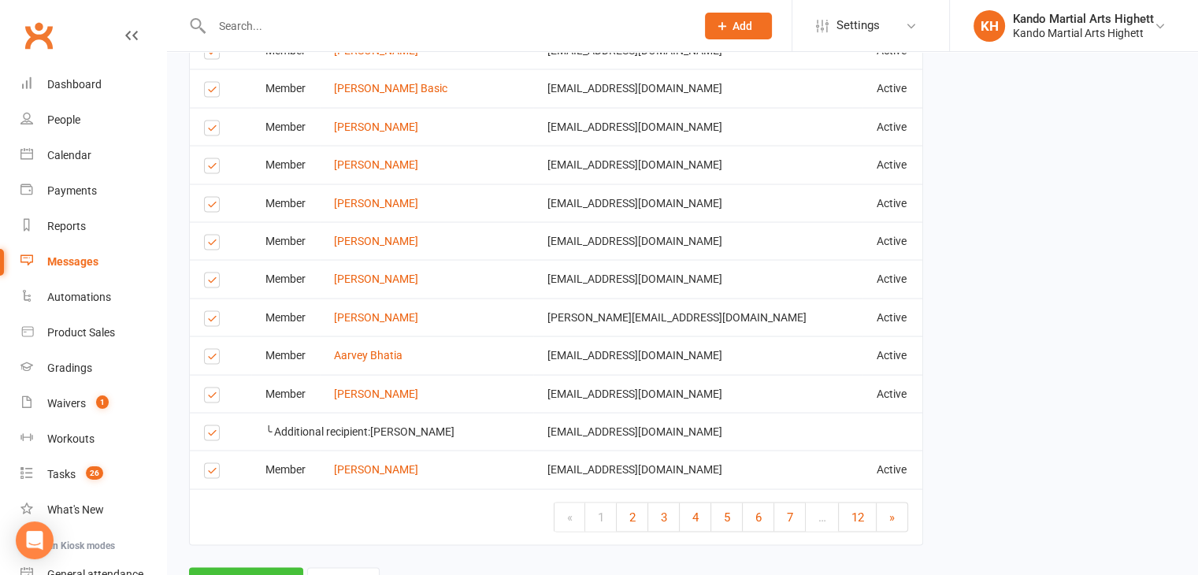
click at [253, 568] on button "Send Emails" at bounding box center [246, 584] width 114 height 33
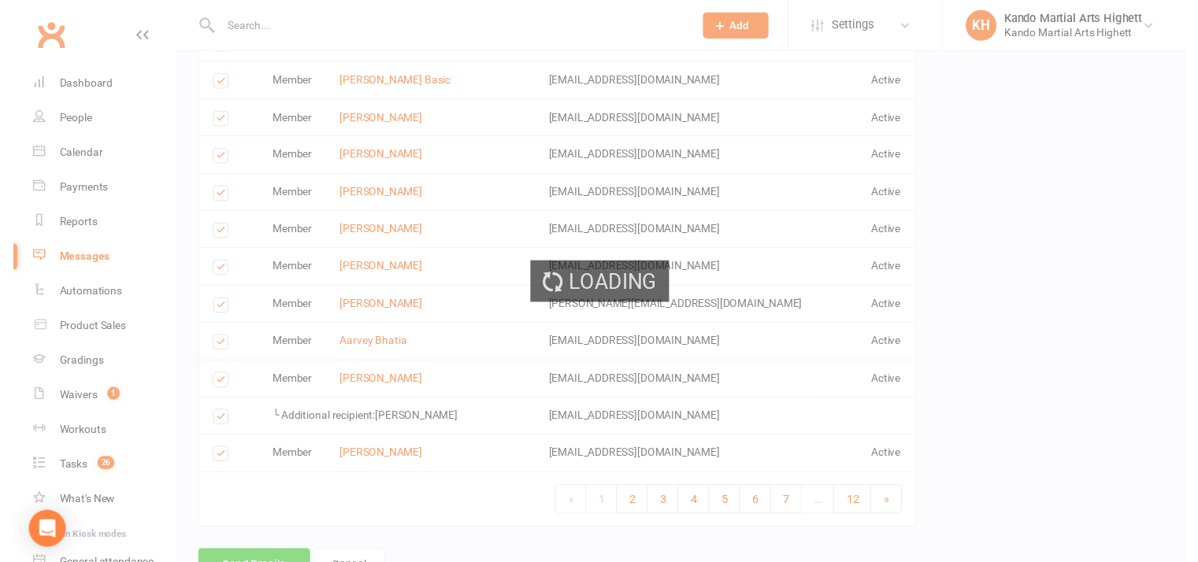
scroll to position [2996, 0]
